Goal: Information Seeking & Learning: Find specific fact

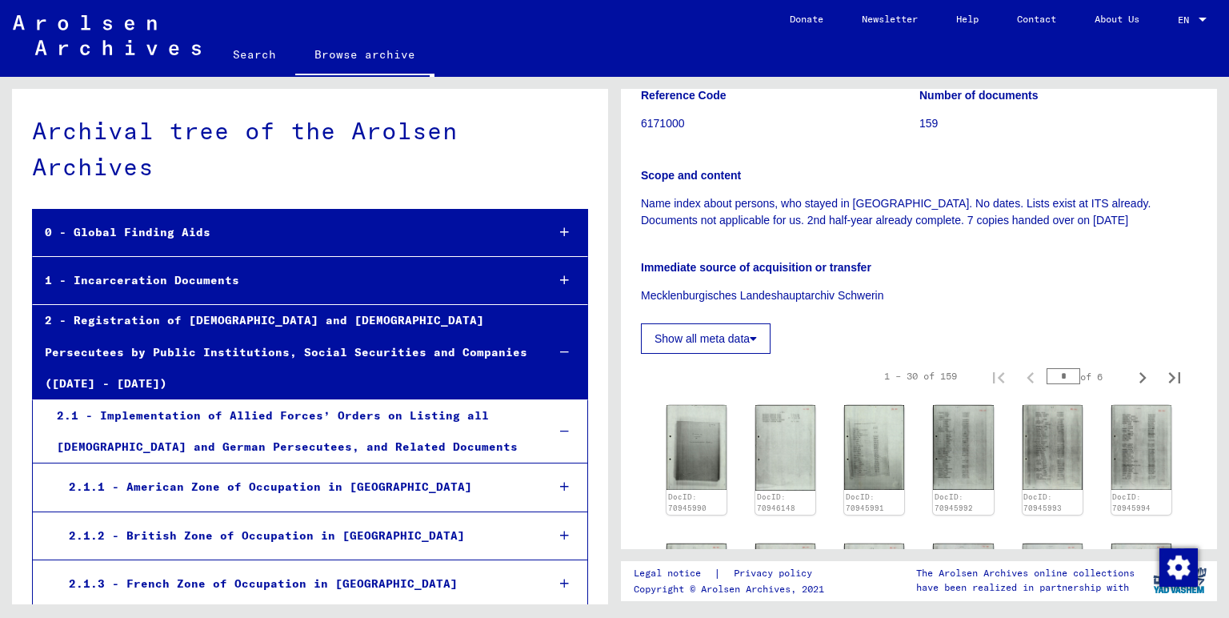
scroll to position [354, 0]
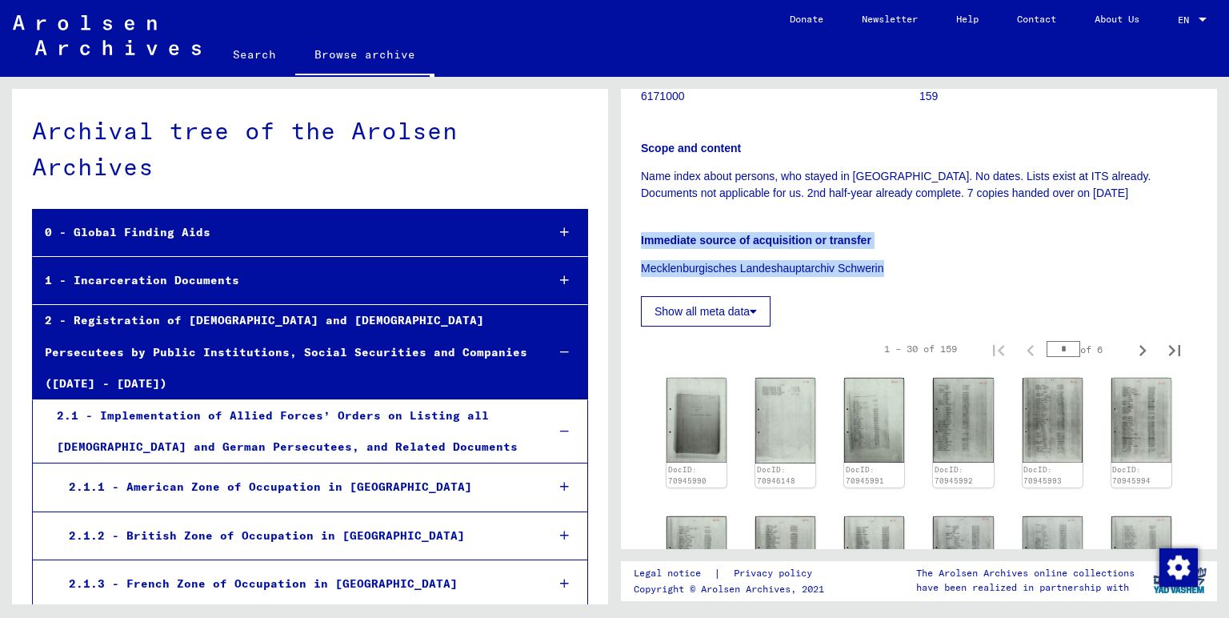
drag, startPoint x: 641, startPoint y: 183, endPoint x: 899, endPoint y: 222, distance: 260.6
click at [899, 222] on yv-its-full-details "2 Registration of [DEMOGRAPHIC_DATA] and [DEMOGRAPHIC_DATA] Persecutees by Publ…" at bounding box center [919, 461] width 596 height 1412
copy div "Immediate source of acquisition or transfer Mecklenburgisches Landeshauptarchiv…"
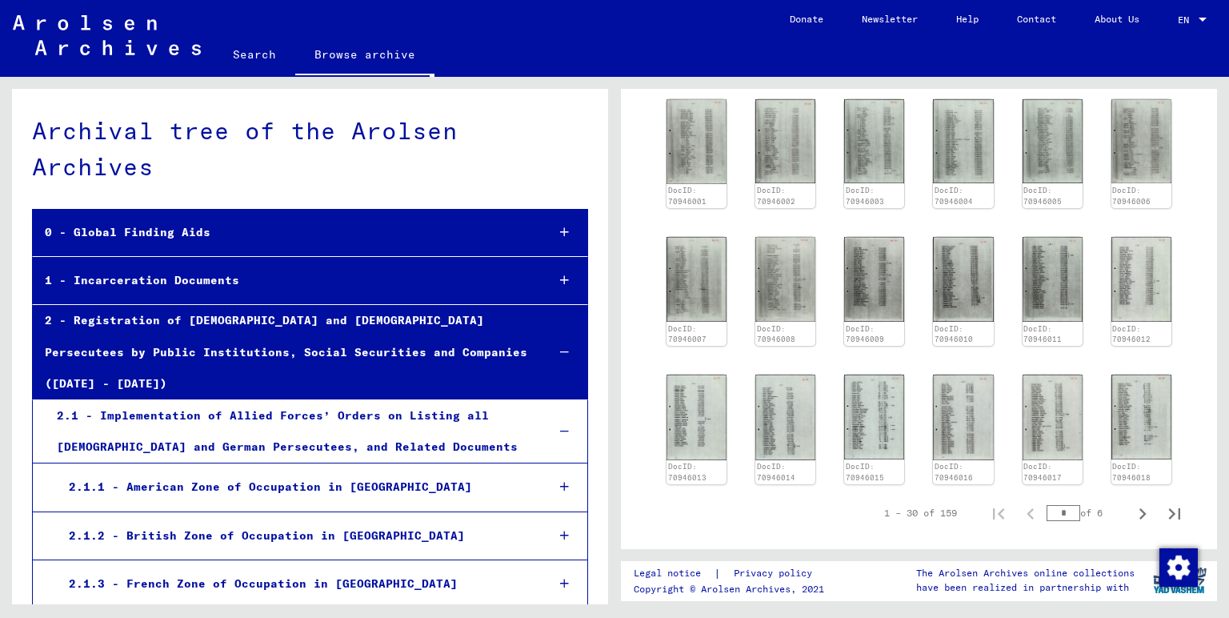
scroll to position [971, 0]
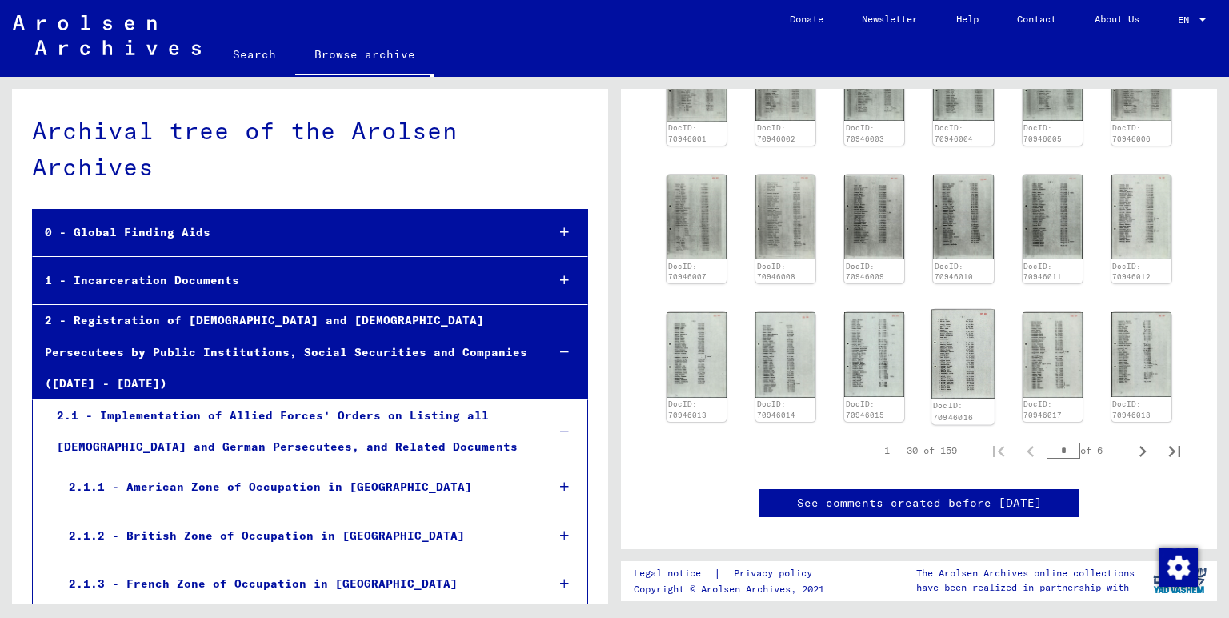
click at [965, 315] on img at bounding box center [963, 355] width 63 height 90
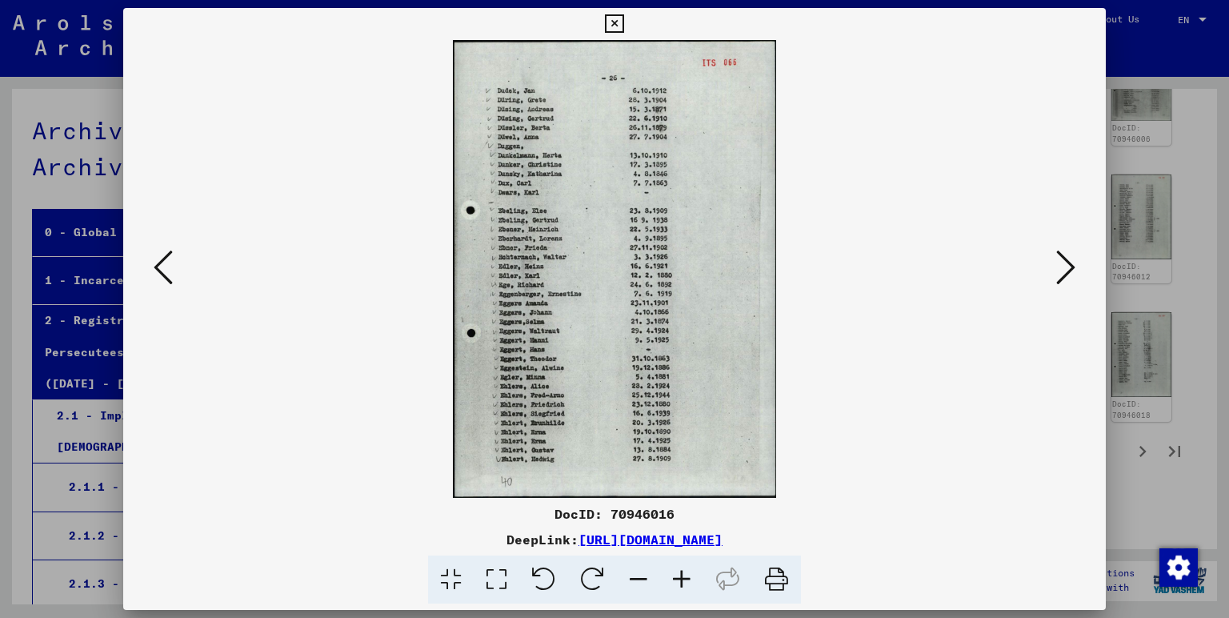
click at [623, 34] on icon at bounding box center [614, 23] width 18 height 19
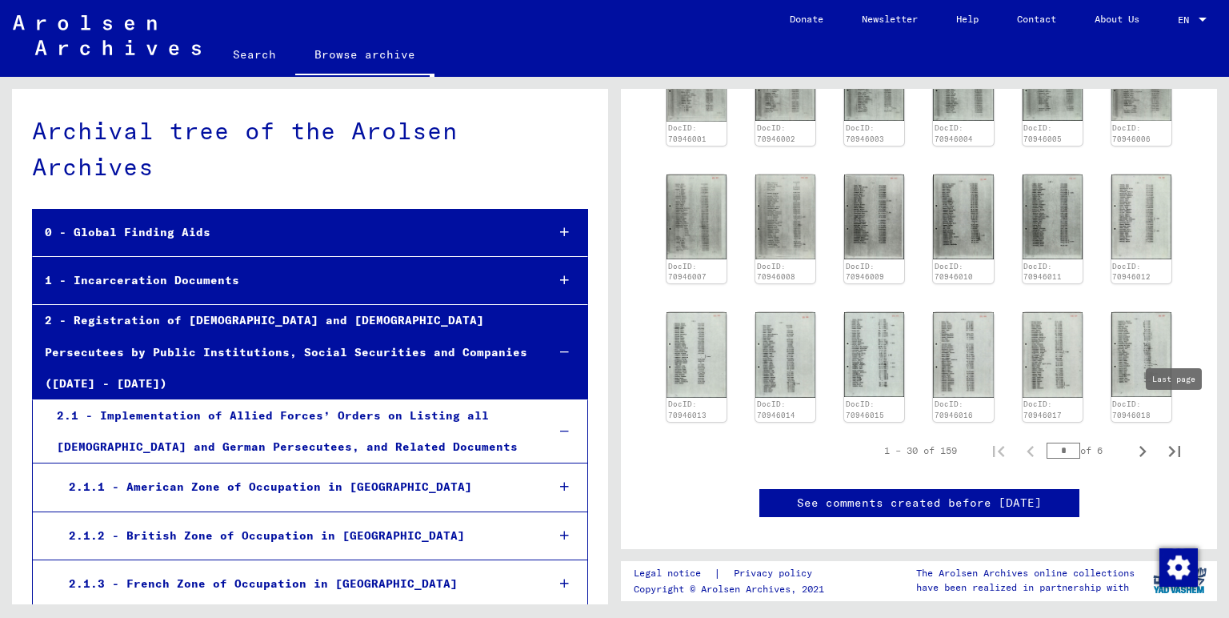
click at [1176, 446] on icon "Last page" at bounding box center [1174, 451] width 11 height 11
type input "*"
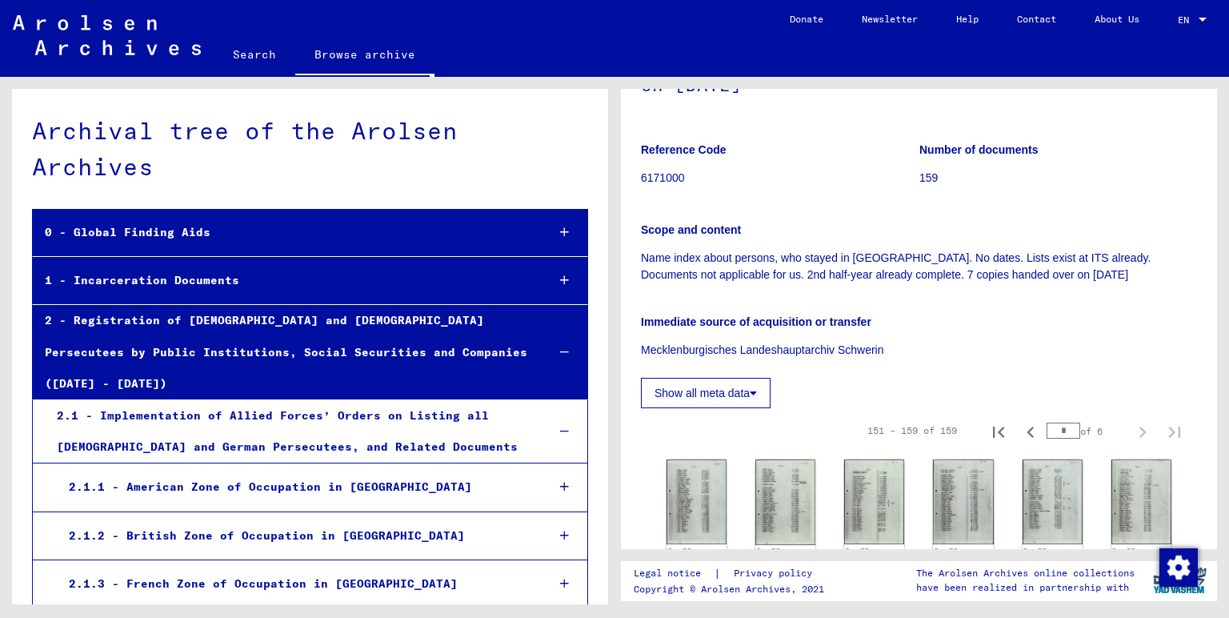
scroll to position [0, 0]
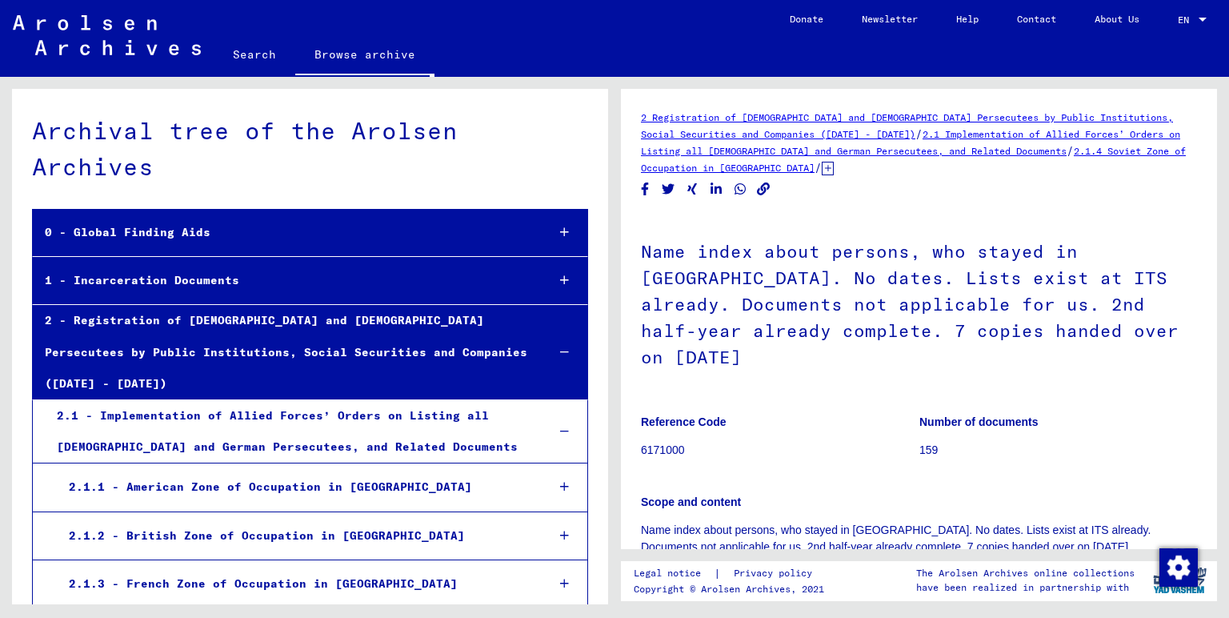
click at [135, 265] on div "1 - Incarceration Documents" at bounding box center [283, 280] width 500 height 31
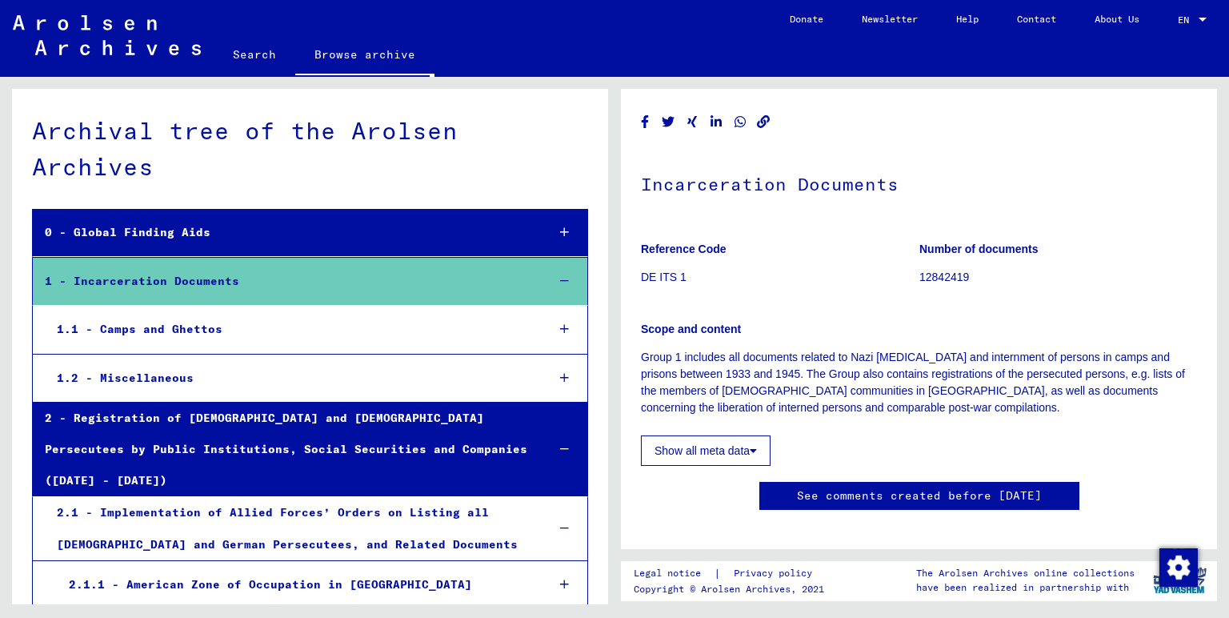
click at [243, 35] on link "Search" at bounding box center [255, 54] width 82 height 38
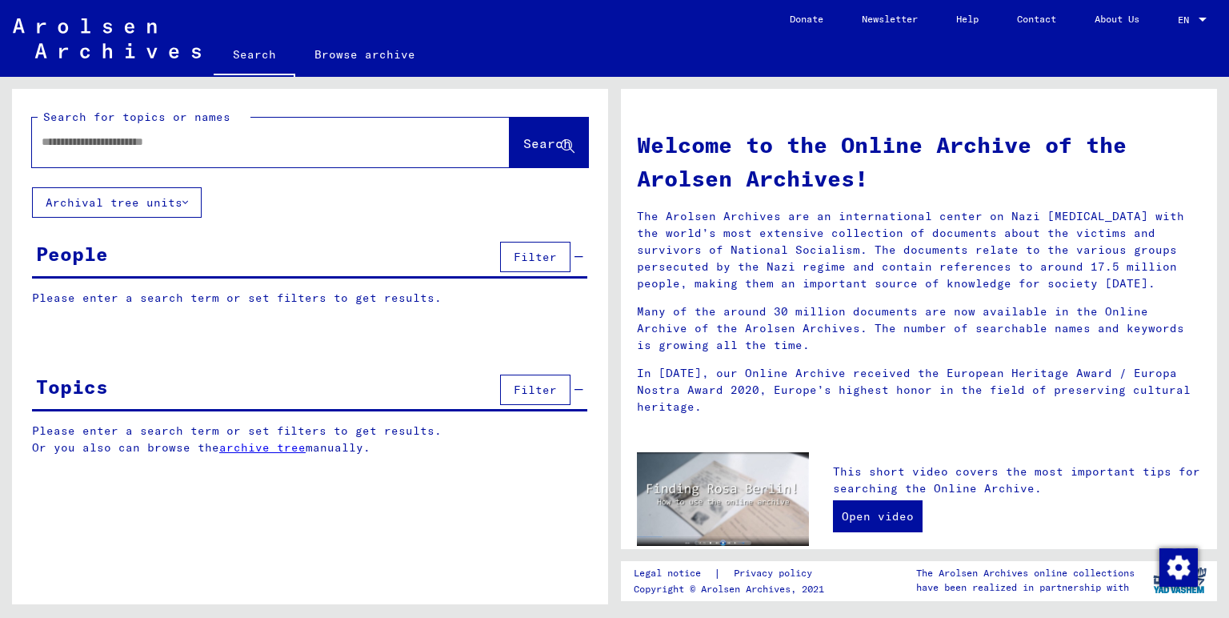
click at [237, 134] on input "text" at bounding box center [252, 142] width 420 height 17
paste input "*****"
type input "**********"
click at [540, 118] on button "Search" at bounding box center [549, 143] width 78 height 50
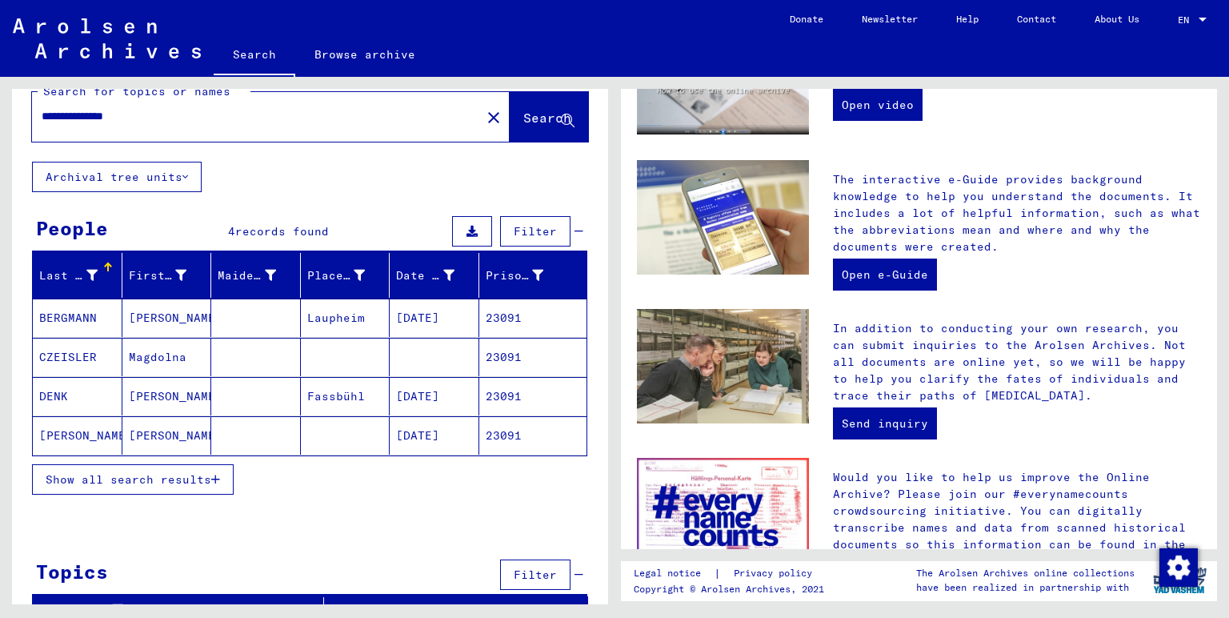
scroll to position [31, 0]
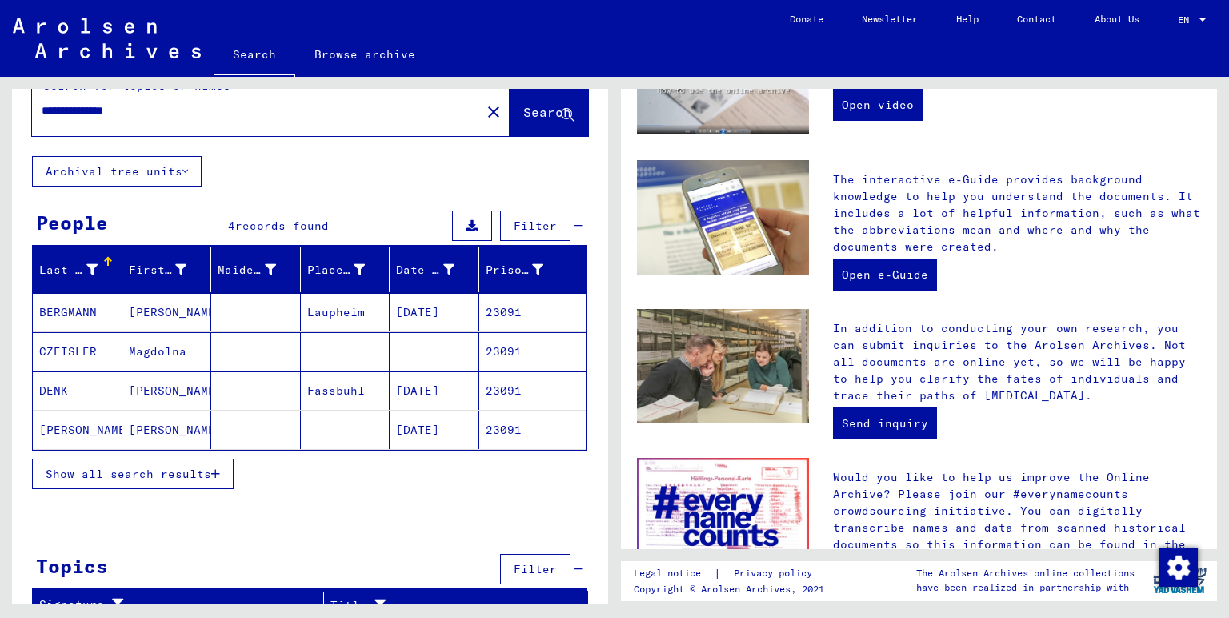
click at [112, 467] on span "Show all search results" at bounding box center [129, 474] width 166 height 14
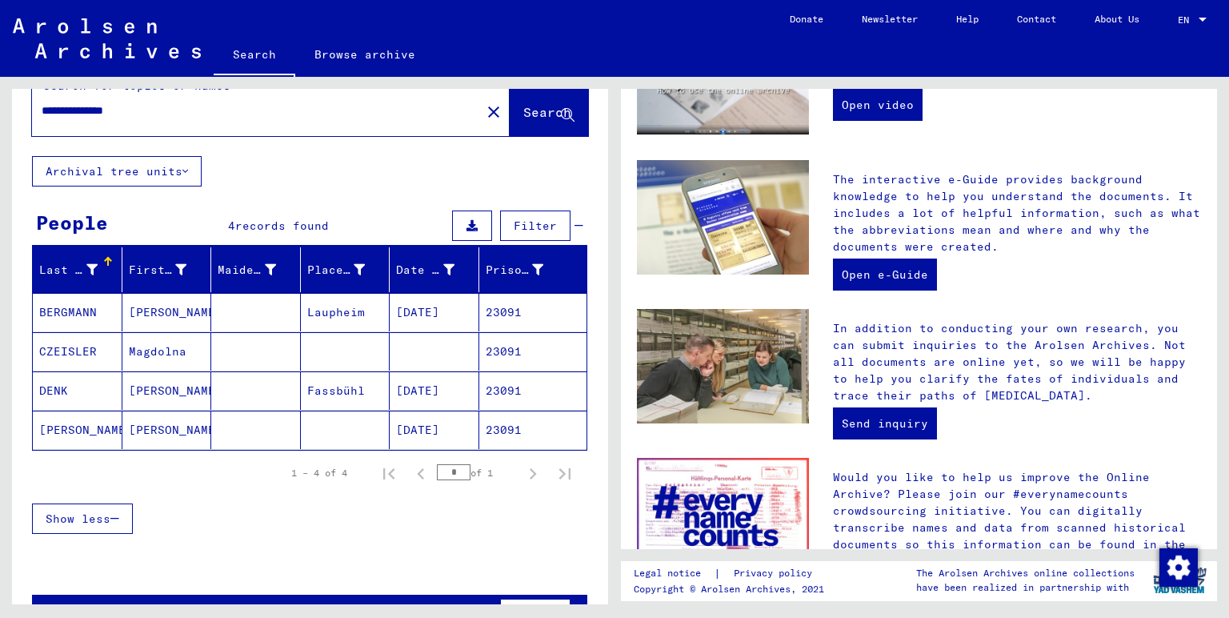
scroll to position [0, 0]
